Goal: Find specific page/section: Find specific page/section

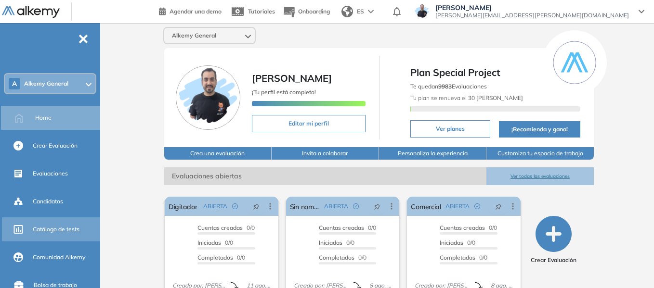
click at [61, 226] on span "Catálogo de tests" at bounding box center [56, 229] width 47 height 9
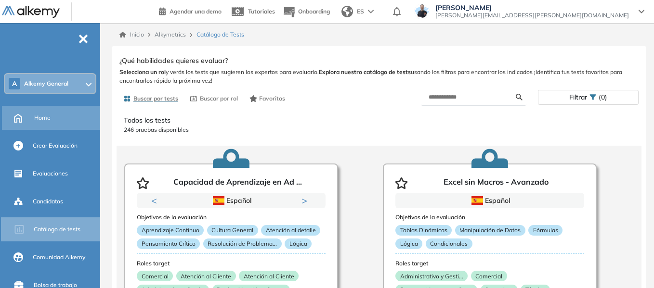
click at [49, 120] on span "Home" at bounding box center [42, 118] width 16 height 9
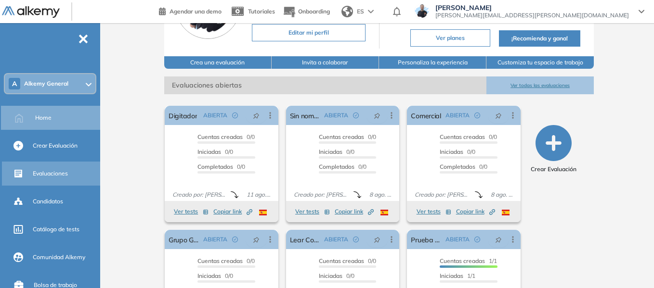
scroll to position [96, 0]
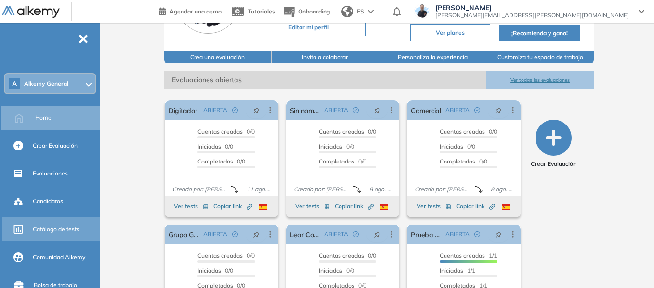
click at [63, 235] on div "Catálogo de tests" at bounding box center [65, 230] width 65 height 16
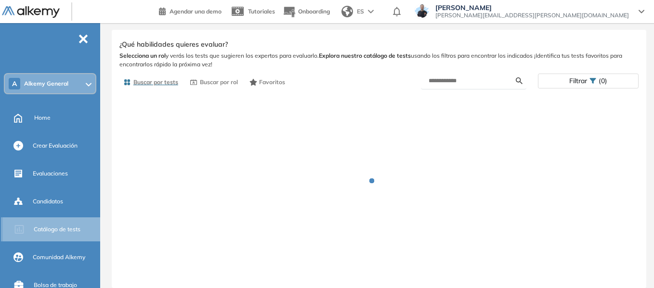
scroll to position [16, 0]
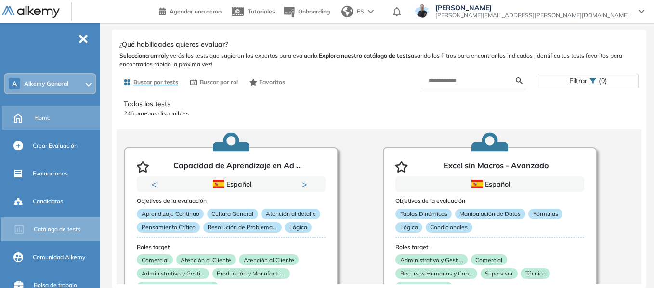
click at [45, 114] on span "Home" at bounding box center [42, 118] width 16 height 9
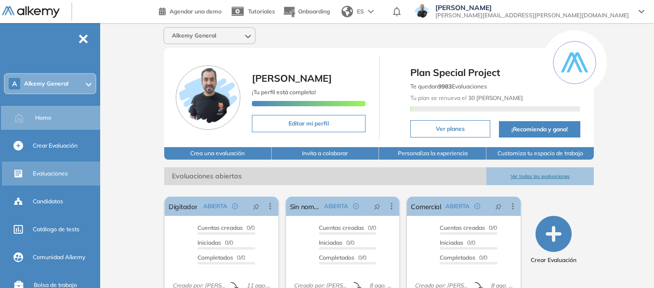
click at [63, 176] on span "Evaluaciones" at bounding box center [50, 173] width 35 height 9
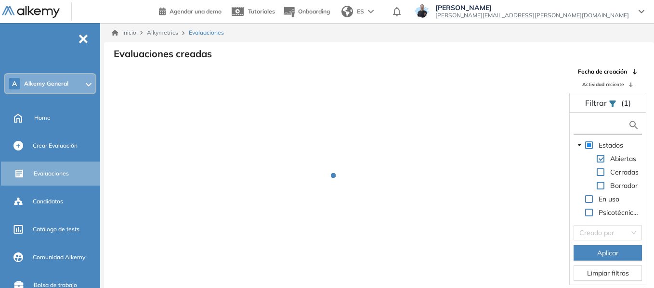
click at [607, 125] on input "text" at bounding box center [602, 125] width 52 height 10
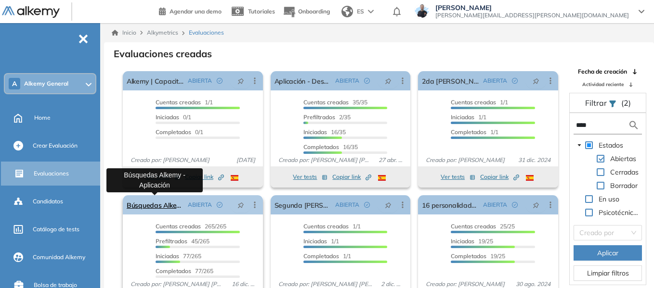
type input "****"
click at [143, 206] on link "Búsquedas Alkemy - Aplicación" at bounding box center [155, 205] width 57 height 19
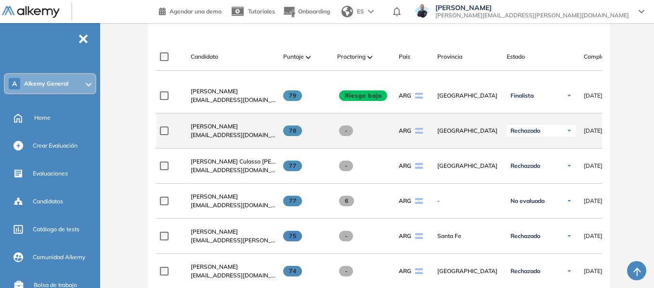
scroll to position [241, 0]
